Goal: Transaction & Acquisition: Purchase product/service

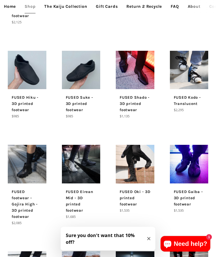
scroll to position [231, 0]
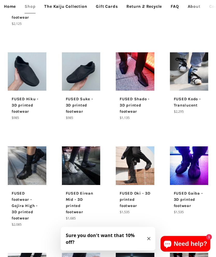
click at [194, 66] on img at bounding box center [189, 71] width 39 height 39
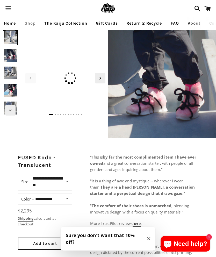
click at [160, 117] on img at bounding box center [162, 84] width 108 height 108
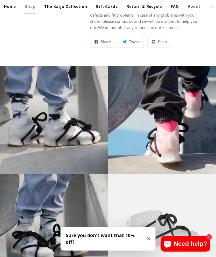
scroll to position [451, 0]
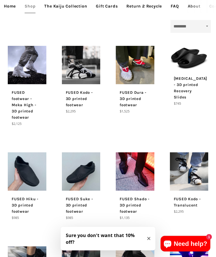
scroll to position [131, 0]
click at [30, 65] on img at bounding box center [27, 65] width 39 height 39
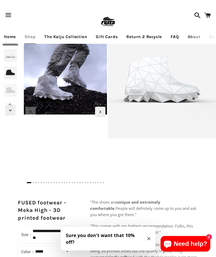
scroll to position [3, 0]
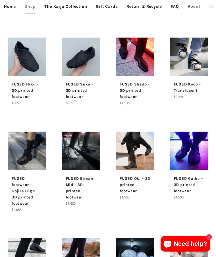
scroll to position [243, 0]
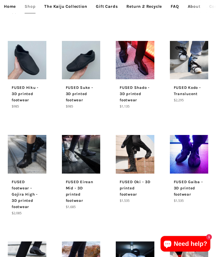
click at [146, 163] on img at bounding box center [135, 154] width 39 height 39
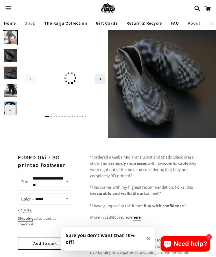
click at [9, 93] on img at bounding box center [10, 90] width 15 height 15
click at [8, 91] on img at bounding box center [10, 90] width 15 height 15
click at [10, 38] on icon "Previous slide" at bounding box center [11, 36] width 6 height 6
click at [12, 36] on icon "Previous slide" at bounding box center [11, 36] width 6 height 6
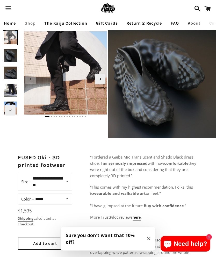
click at [14, 43] on img at bounding box center [10, 37] width 15 height 15
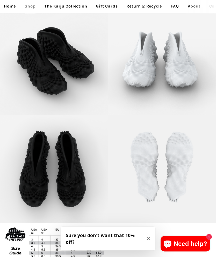
scroll to position [972, 0]
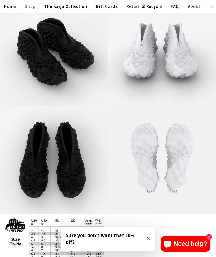
click at [12, 6] on link "Home" at bounding box center [10, 6] width 20 height 13
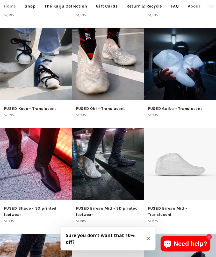
scroll to position [788, 0]
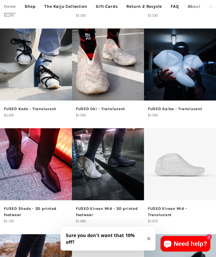
click at [49, 182] on img at bounding box center [36, 164] width 72 height 72
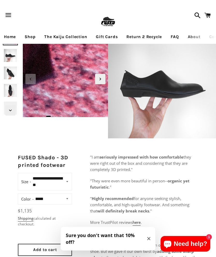
click at [9, 35] on link "Home" at bounding box center [10, 36] width 20 height 13
click at [12, 36] on link "Home" at bounding box center [10, 36] width 20 height 13
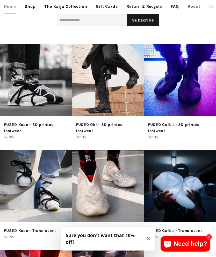
scroll to position [659, 0]
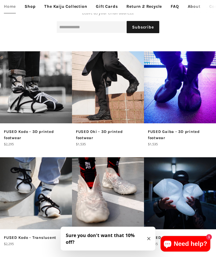
click at [47, 103] on img at bounding box center [36, 87] width 72 height 72
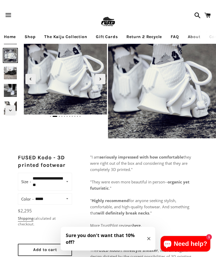
click at [8, 56] on img at bounding box center [10, 55] width 15 height 15
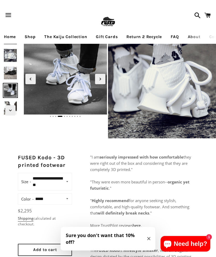
click at [8, 88] on img at bounding box center [10, 90] width 15 height 15
click at [8, 50] on img at bounding box center [10, 55] width 15 height 15
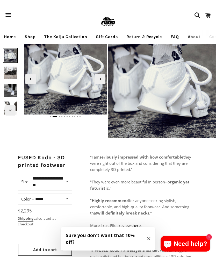
click at [30, 79] on icon "Previous slide" at bounding box center [31, 78] width 2 height 3
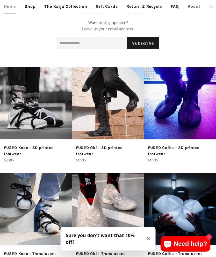
scroll to position [647, 0]
